Goal: Information Seeking & Learning: Learn about a topic

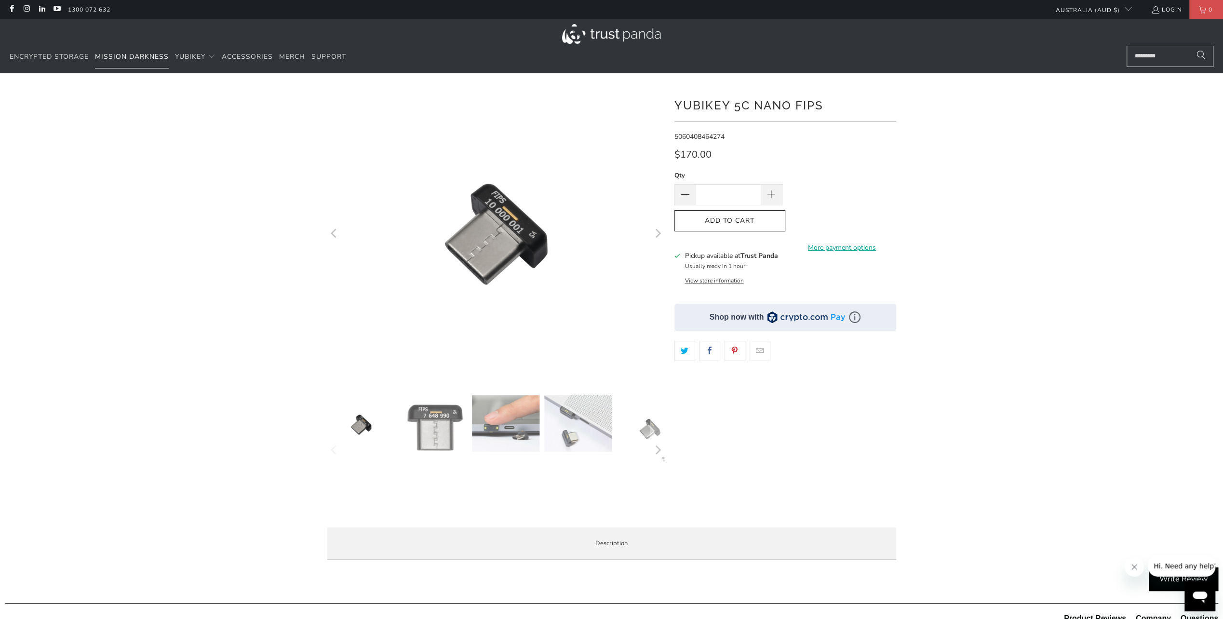
click at [122, 56] on span "Mission Darkness" at bounding box center [132, 56] width 74 height 9
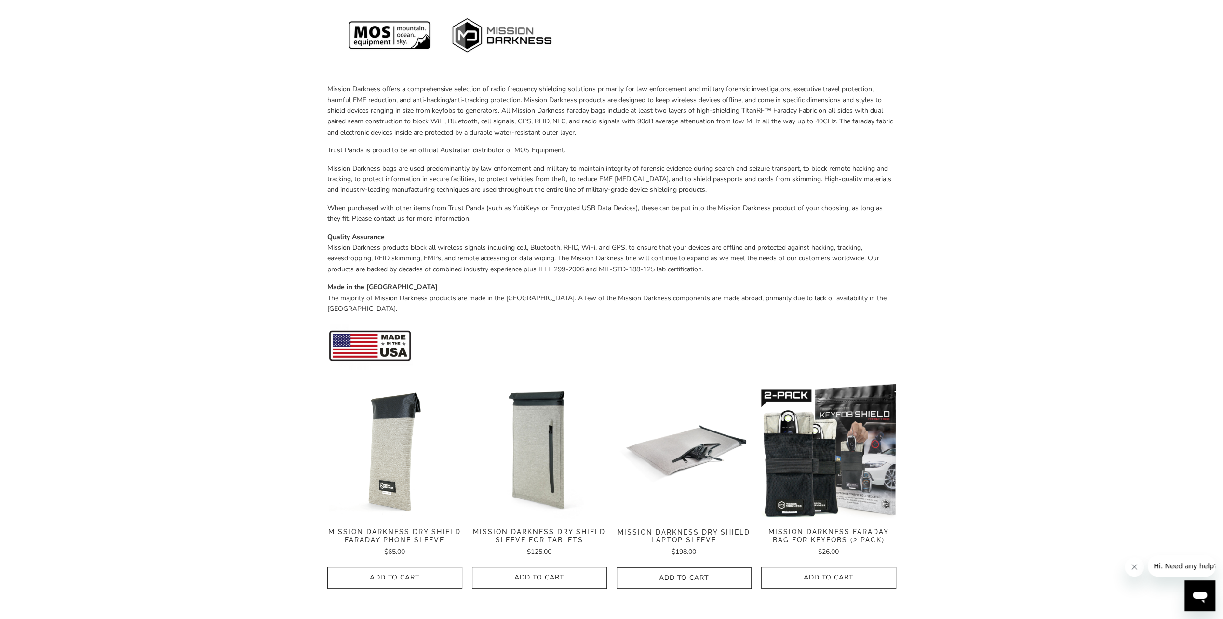
scroll to position [337, 0]
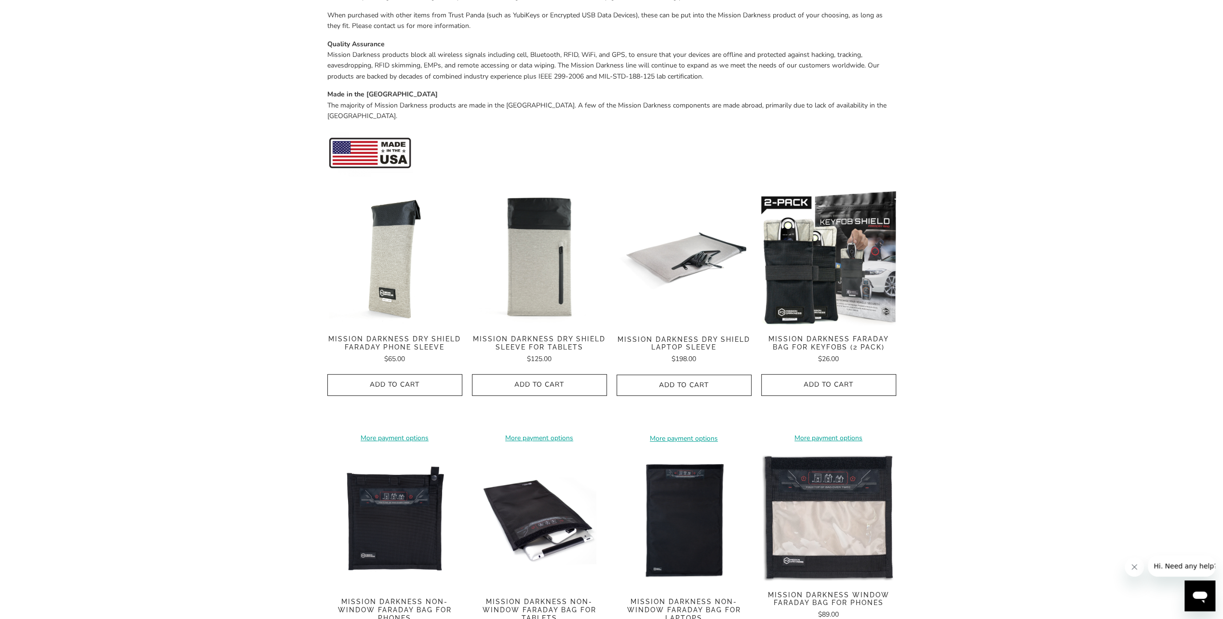
click at [533, 248] on img at bounding box center [539, 257] width 135 height 135
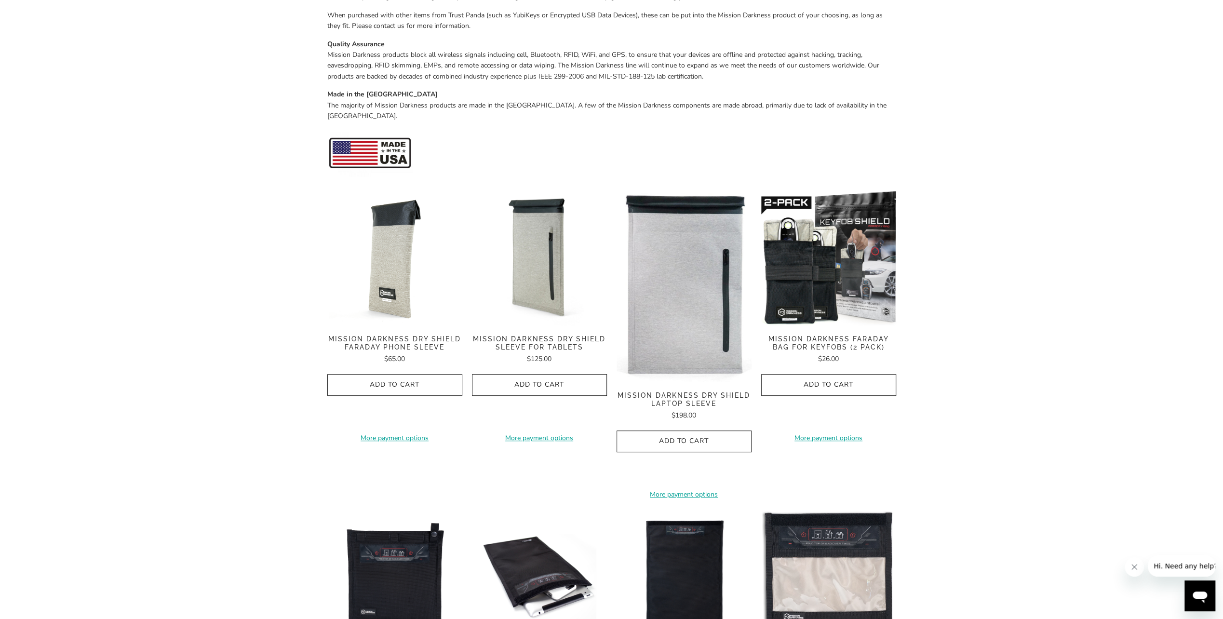
click at [700, 303] on img at bounding box center [683, 285] width 135 height 191
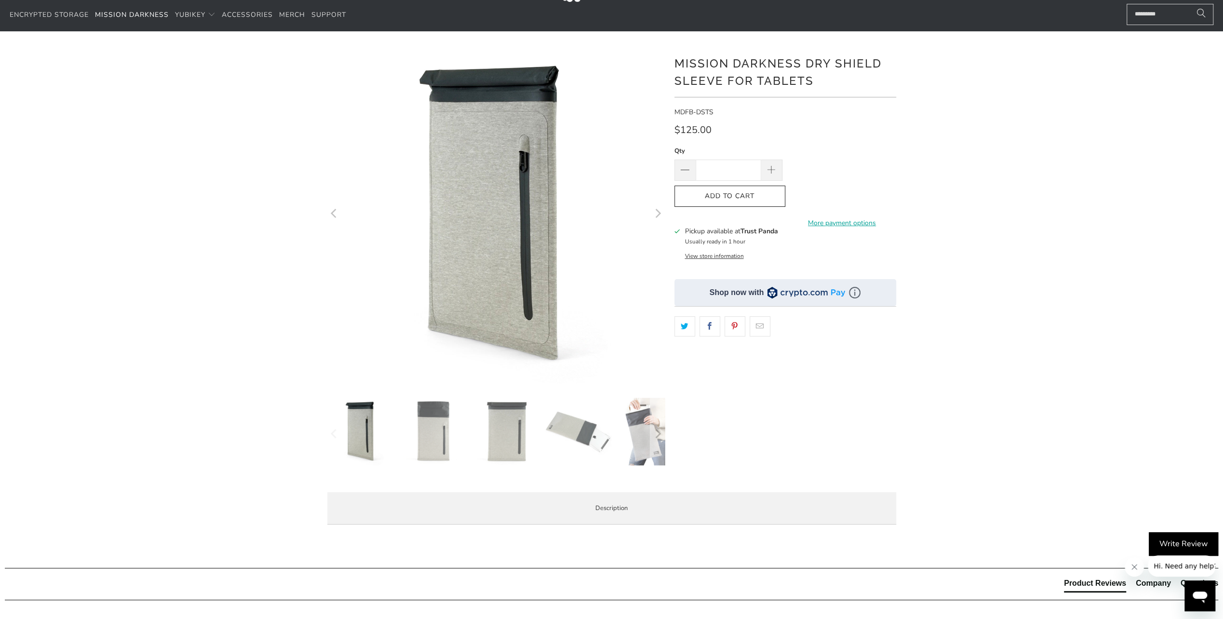
scroll to position [145, 0]
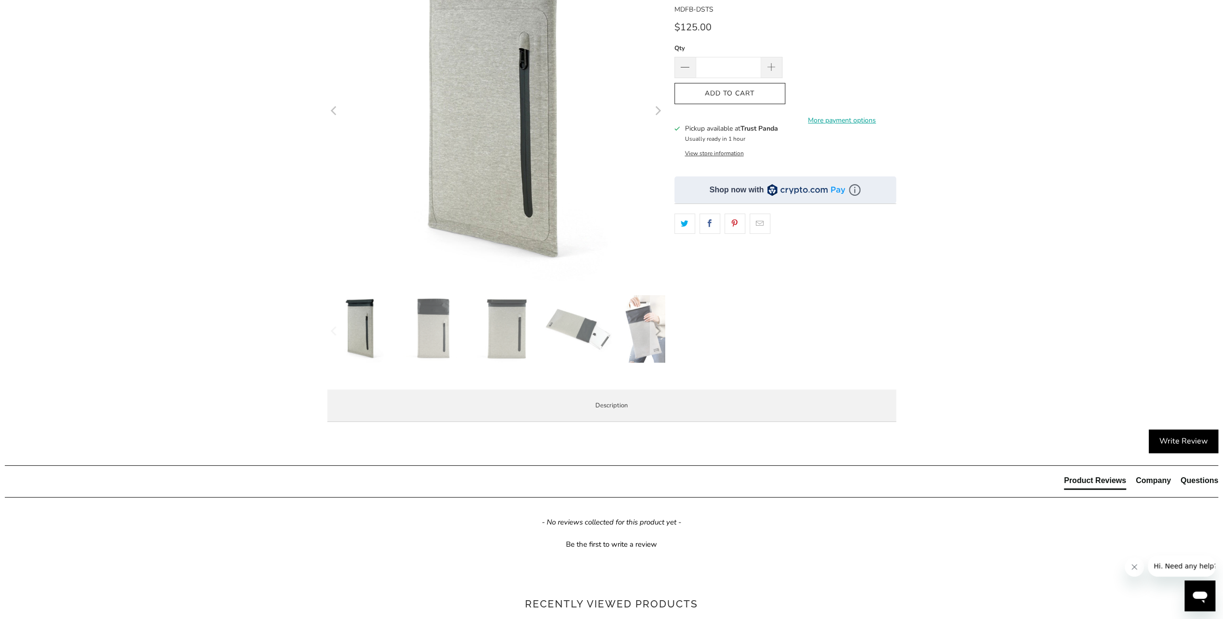
drag, startPoint x: 244, startPoint y: 110, endPoint x: 254, endPoint y: 110, distance: 10.6
click at [246, 110] on div "*" at bounding box center [611, 186] width 1223 height 486
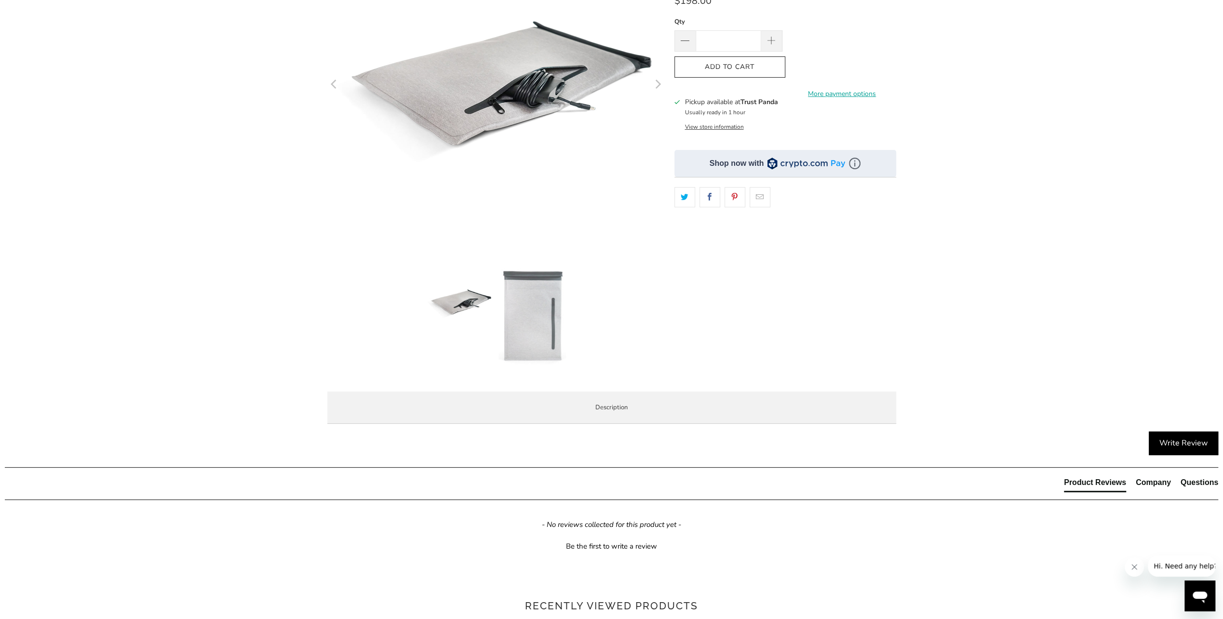
scroll to position [193, 0]
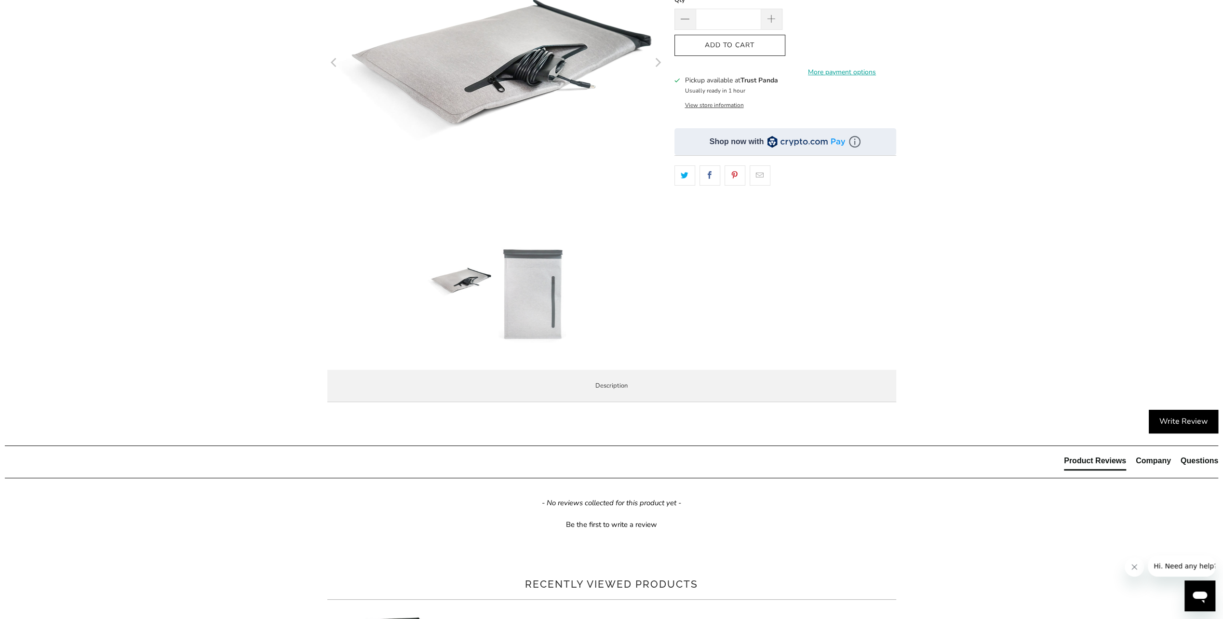
click at [0, 0] on li "Product Features" at bounding box center [0, 0] width 0 height 0
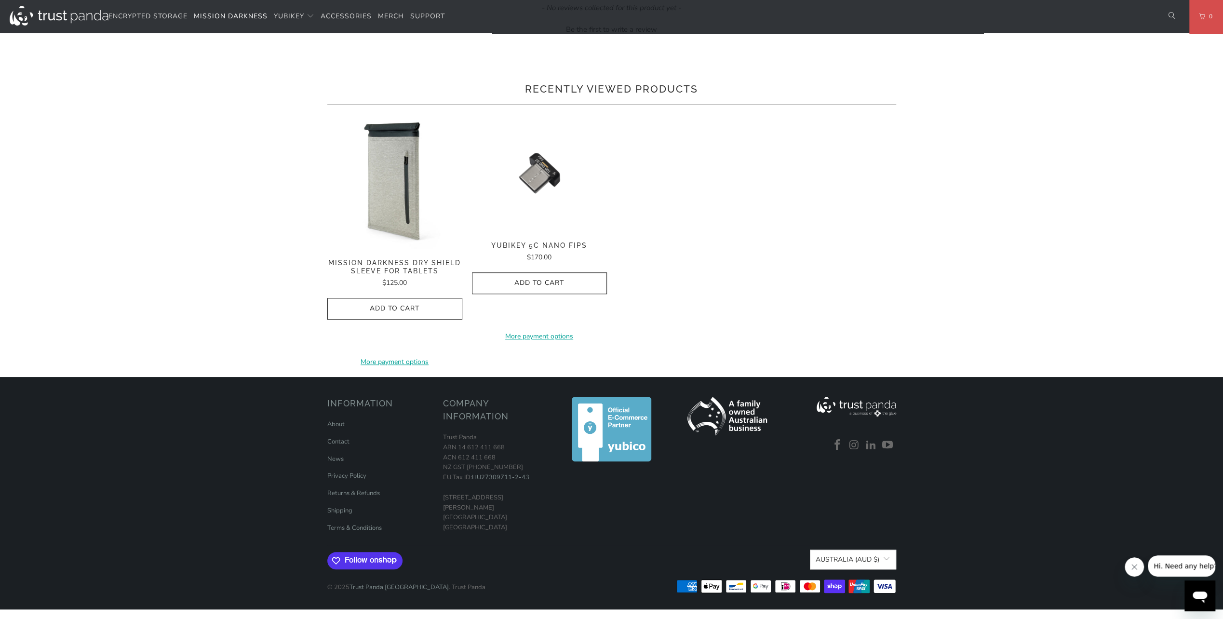
scroll to position [1060, 0]
click at [336, 428] on link "About" at bounding box center [335, 424] width 17 height 9
